Goal: Find specific page/section: Find specific page/section

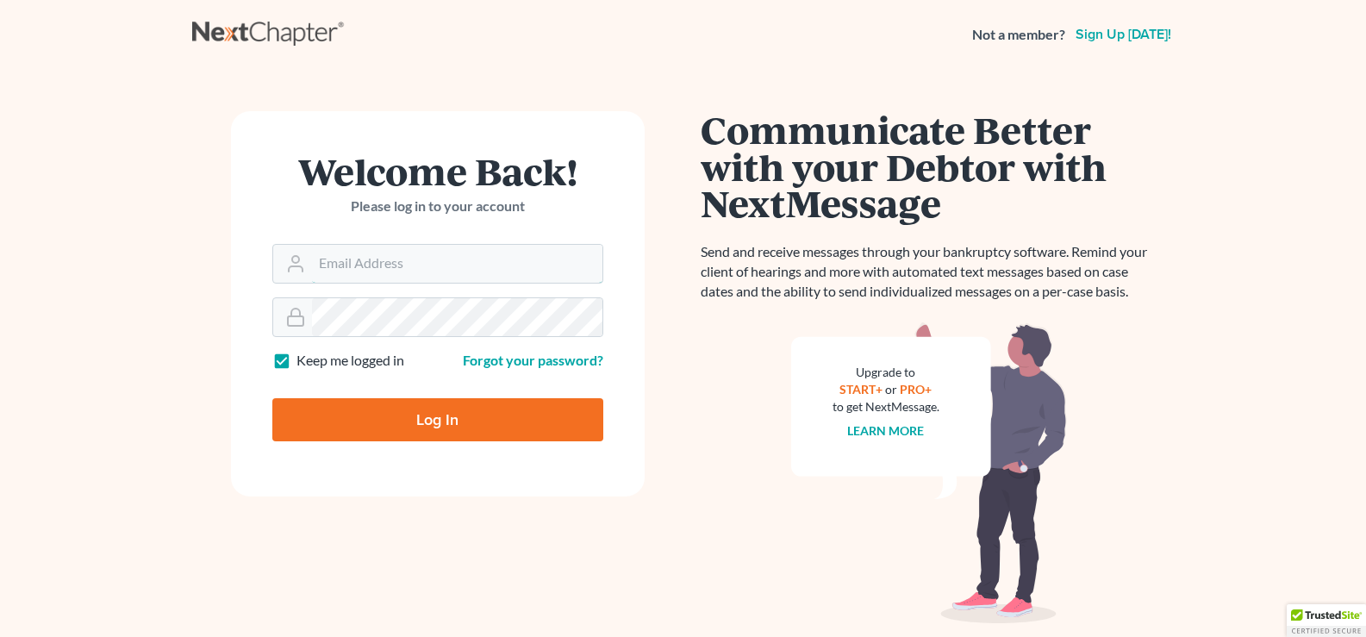
type input "[EMAIL_ADDRESS][DOMAIN_NAME]"
click at [442, 418] on input "Log In" at bounding box center [437, 419] width 331 height 43
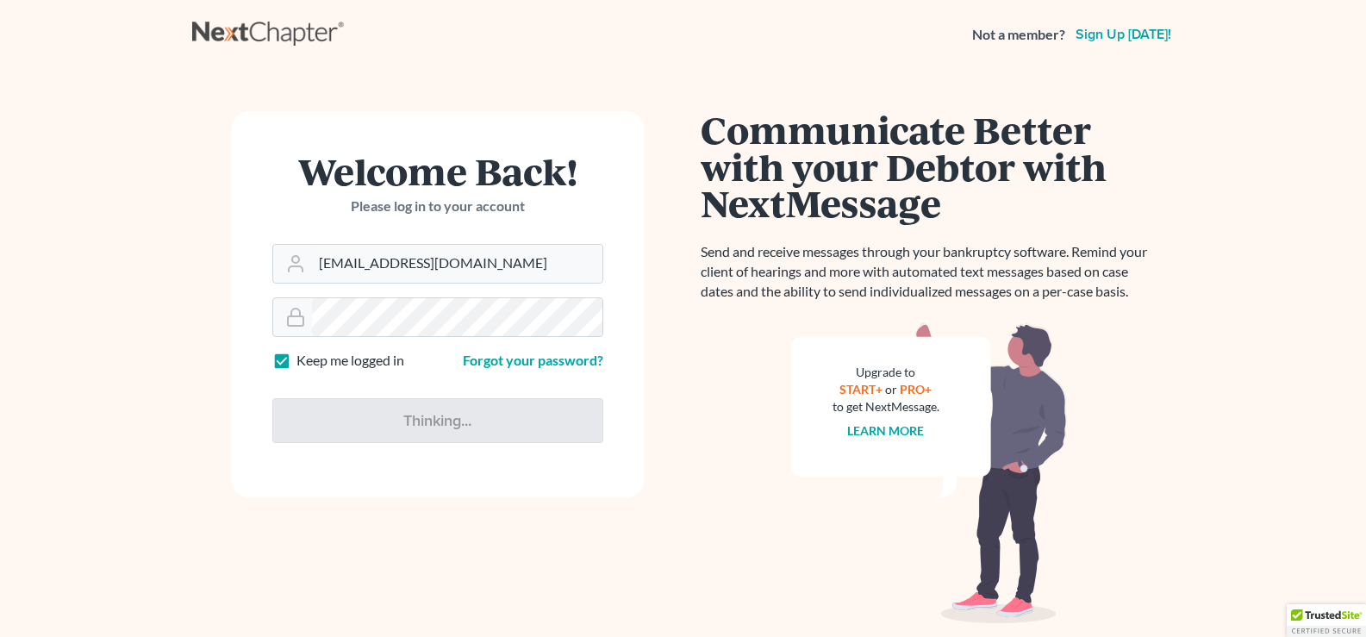
type input "Thinking..."
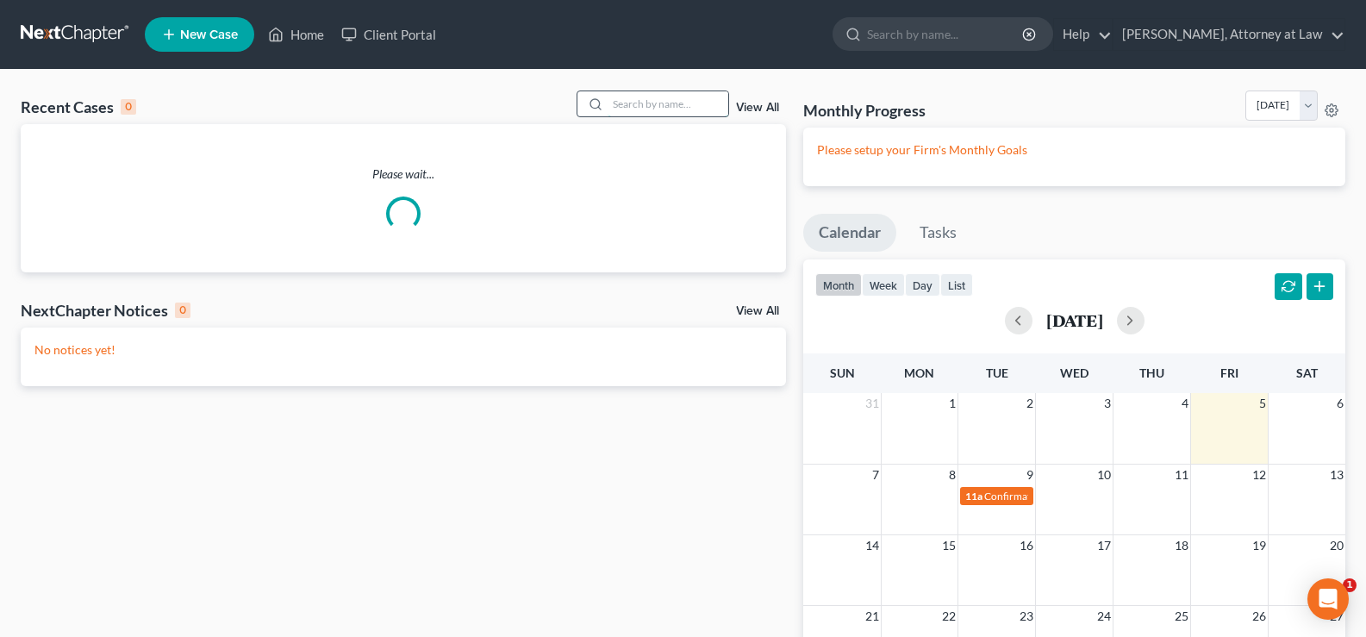
click at [654, 106] on input "search" at bounding box center [668, 103] width 121 height 25
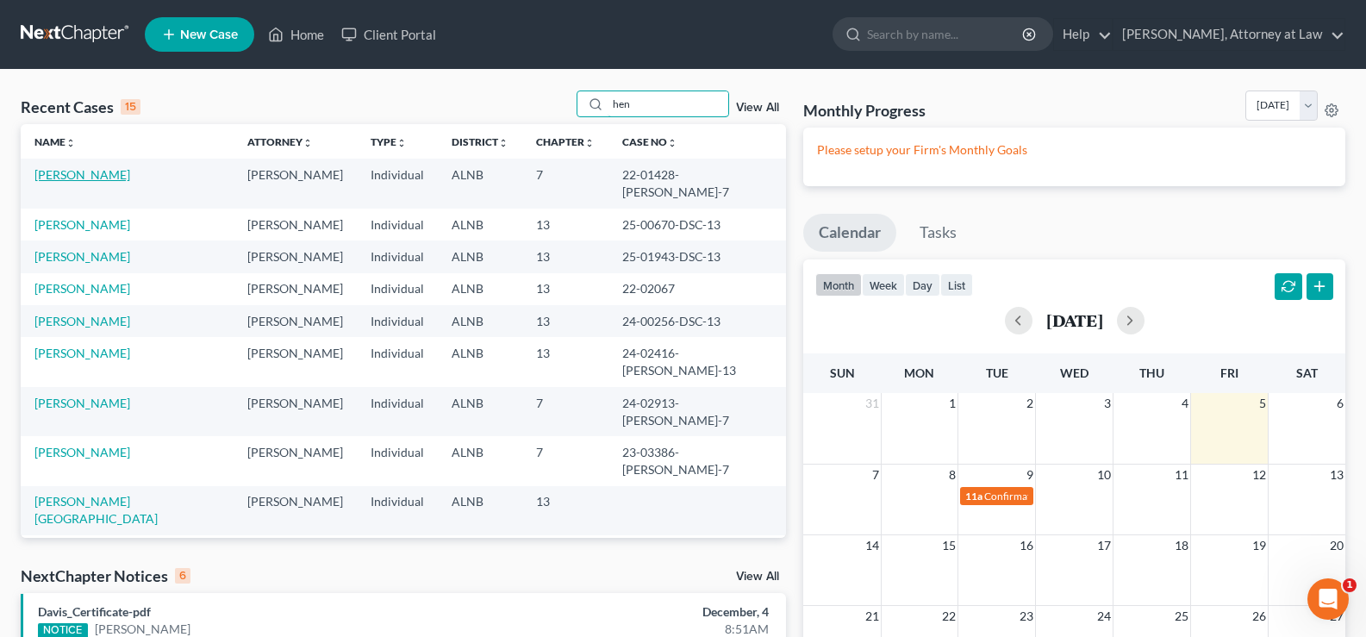
type input "hen"
click at [78, 178] on link "[PERSON_NAME]" at bounding box center [82, 174] width 96 height 15
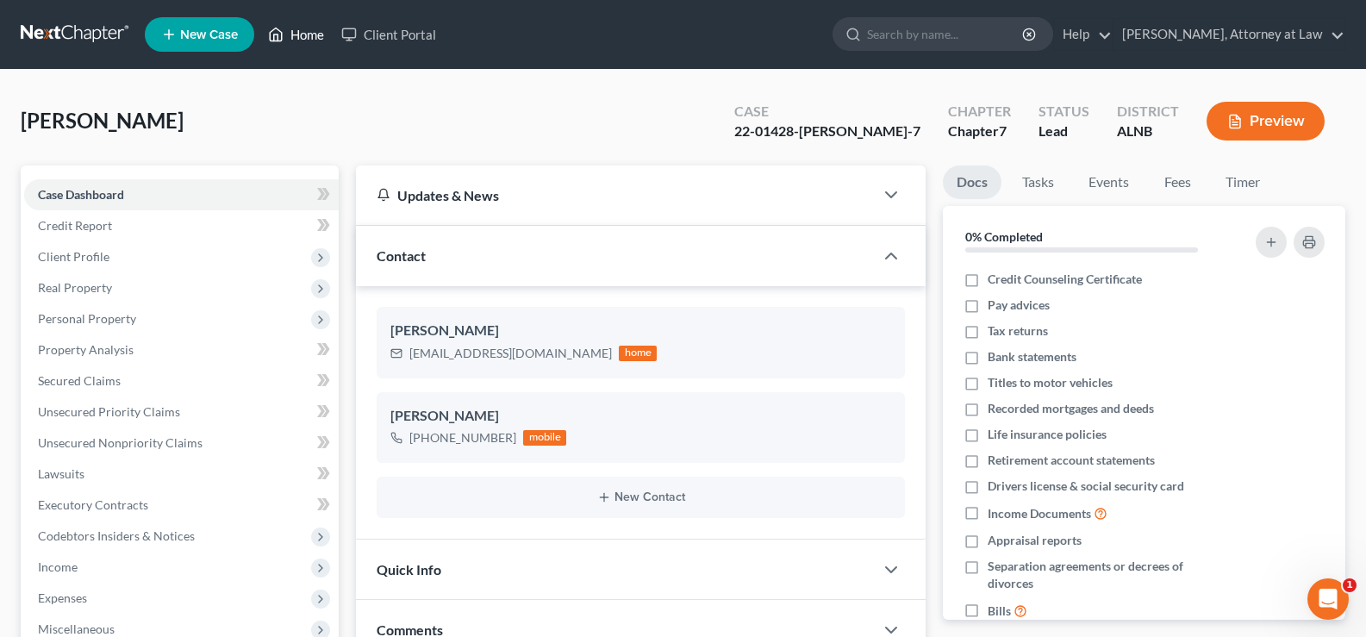
click at [292, 31] on link "Home" at bounding box center [295, 34] width 73 height 31
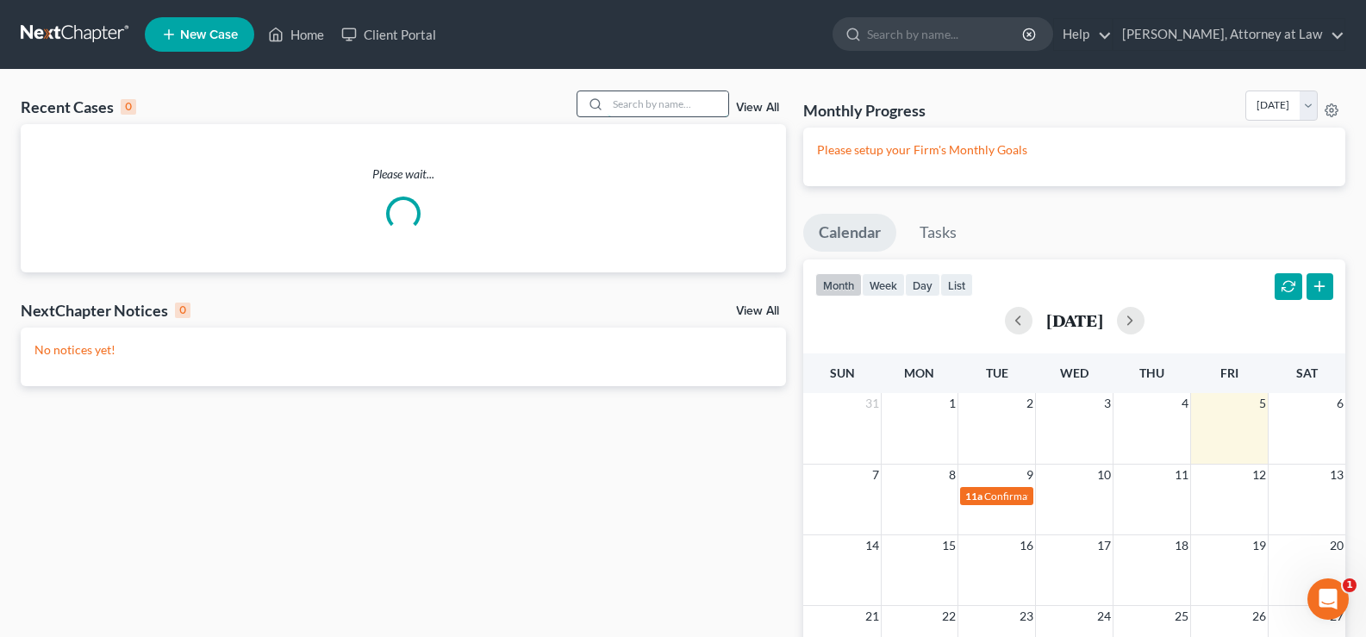
click at [622, 99] on input "search" at bounding box center [668, 103] width 121 height 25
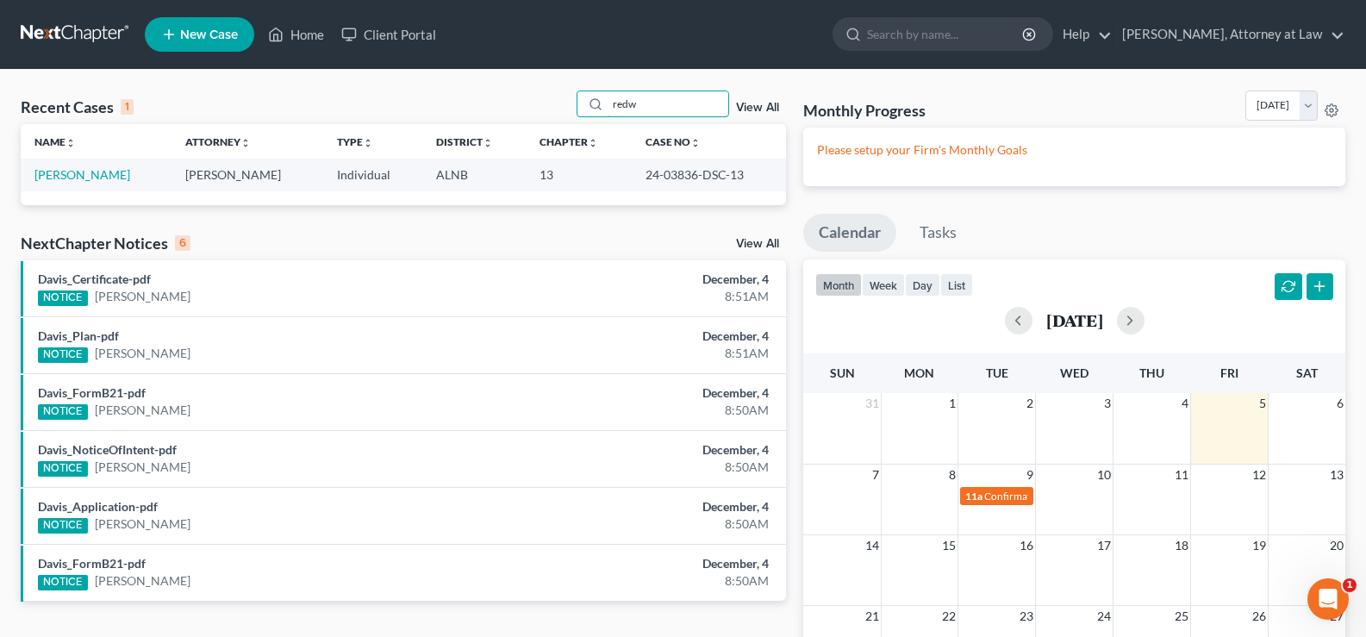
type input "redw"
drag, startPoint x: 667, startPoint y: 111, endPoint x: 649, endPoint y: 114, distance: 18.3
click at [649, 114] on input "redw" at bounding box center [668, 103] width 121 height 25
